Goal: Communication & Community: Answer question/provide support

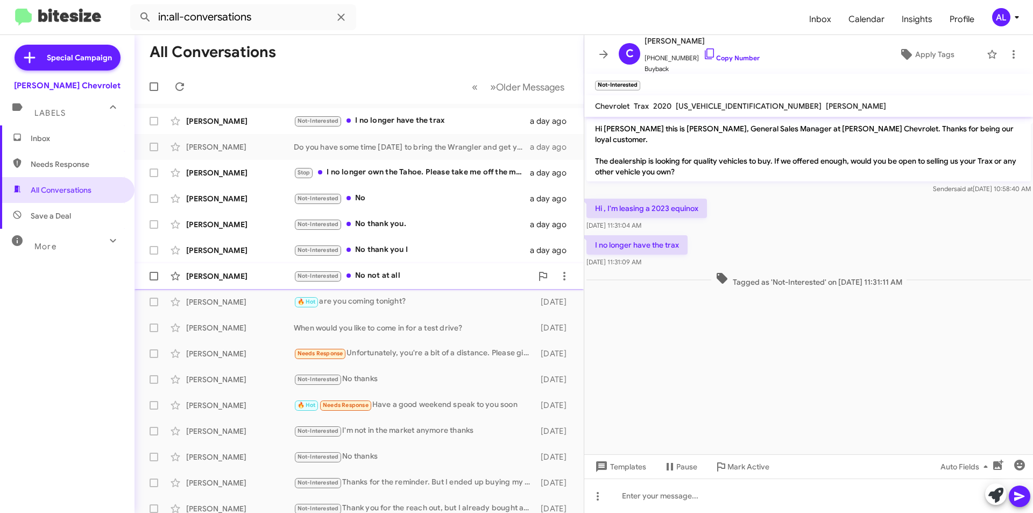
click at [447, 273] on div "Not-Interested No not at all" at bounding box center [413, 276] width 238 height 12
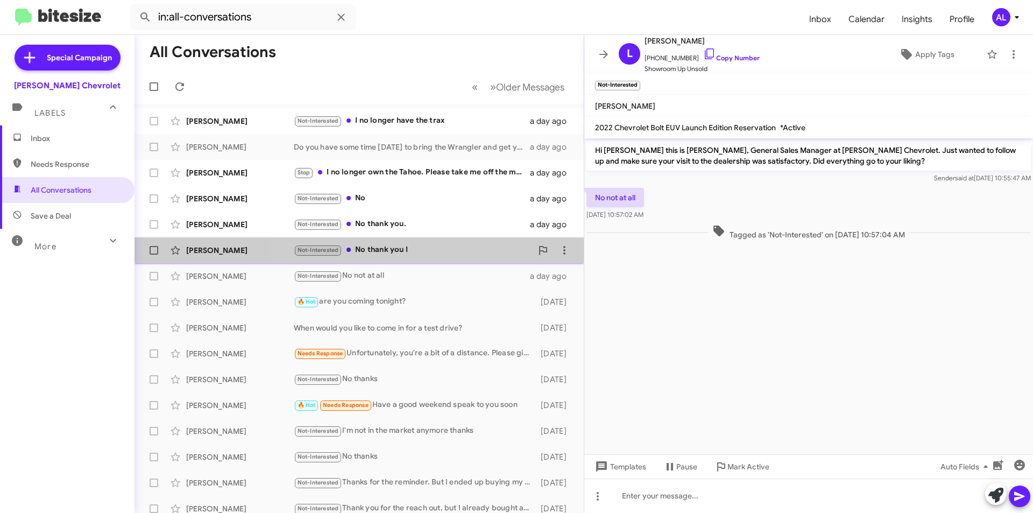
click at [478, 243] on div "[PERSON_NAME] Not-Interested No thank you I a day ago" at bounding box center [359, 251] width 432 height 22
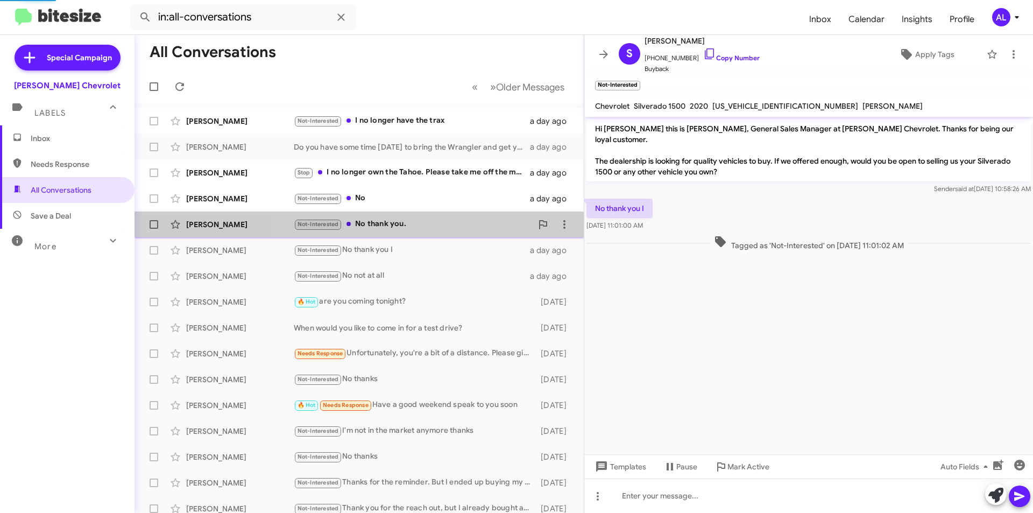
click at [466, 233] on div "[PERSON_NAME] Not-Interested No thank you. a day ago" at bounding box center [359, 225] width 432 height 22
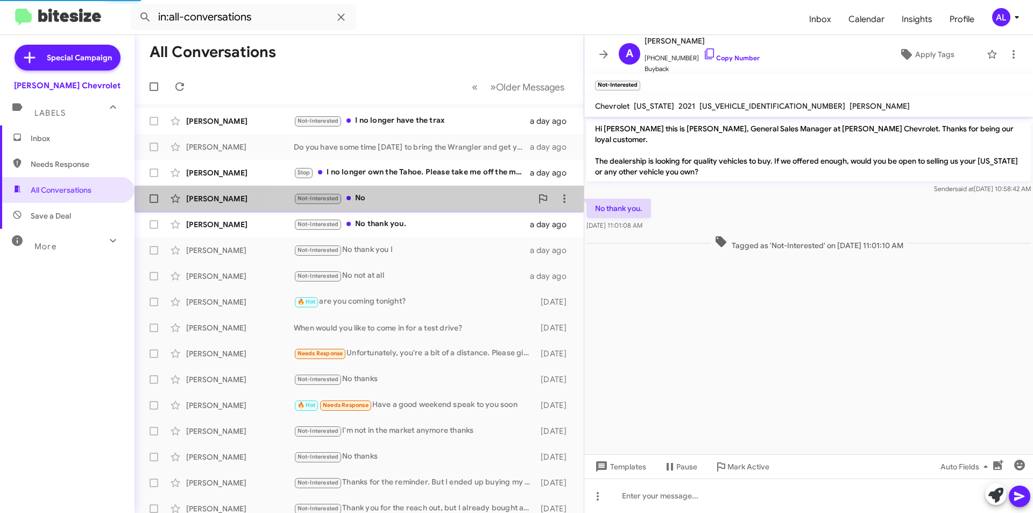
click at [447, 189] on div "[PERSON_NAME] Not-Interested No a day ago" at bounding box center [359, 199] width 432 height 22
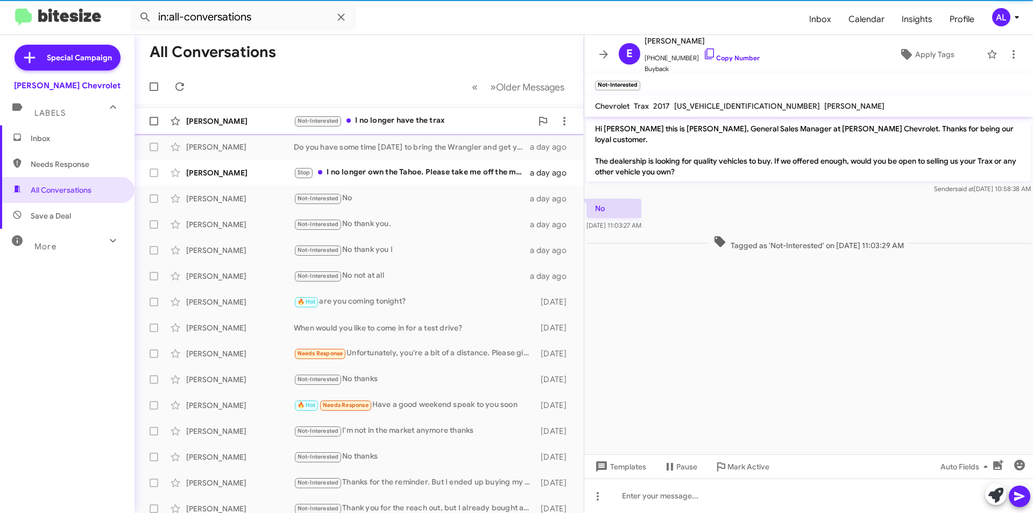
click at [432, 111] on div "[PERSON_NAME] Not-Interested I no longer have the trax a day ago" at bounding box center [359, 121] width 432 height 22
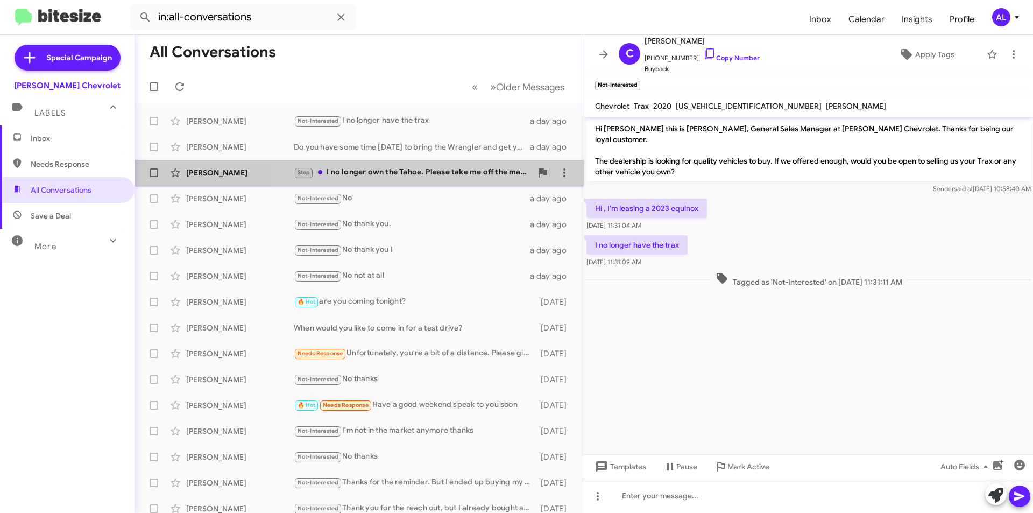
click at [429, 173] on div "Stop I no longer own the Tahoe. Please take me off the mailings." at bounding box center [413, 172] width 238 height 12
